Goal: Information Seeking & Learning: Understand process/instructions

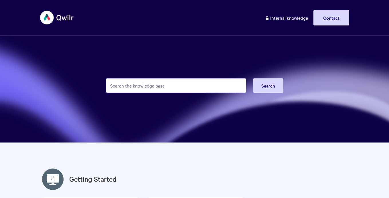
click at [125, 87] on input "Search the knowledge base" at bounding box center [176, 86] width 140 height 14
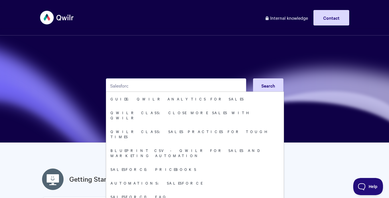
type input "Salesforce"
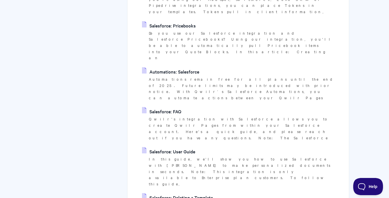
scroll to position [272, 0]
